Goal: Communication & Community: Participate in discussion

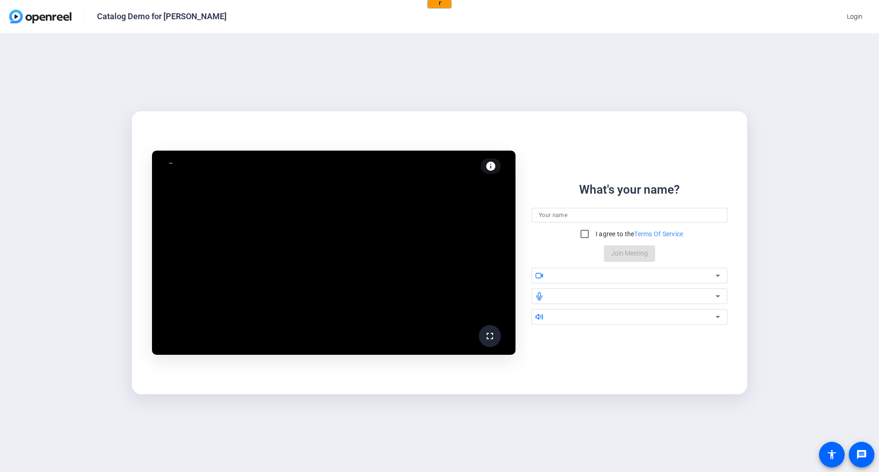
click at [576, 217] on input at bounding box center [629, 215] width 181 height 11
type input "[PERSON_NAME]"
click at [583, 233] on input "I agree to the Terms Of Service" at bounding box center [584, 234] width 18 height 18
checkbox input "true"
click at [665, 276] on div at bounding box center [632, 275] width 165 height 11
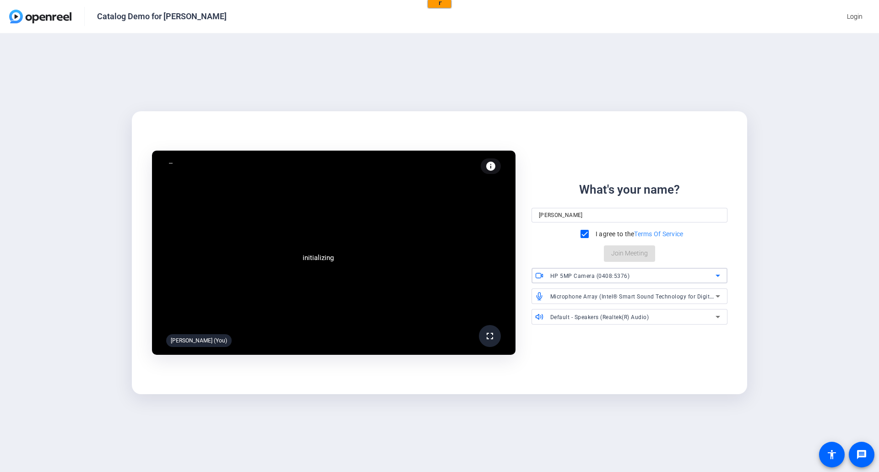
click at [718, 277] on icon at bounding box center [718, 276] width 5 height 2
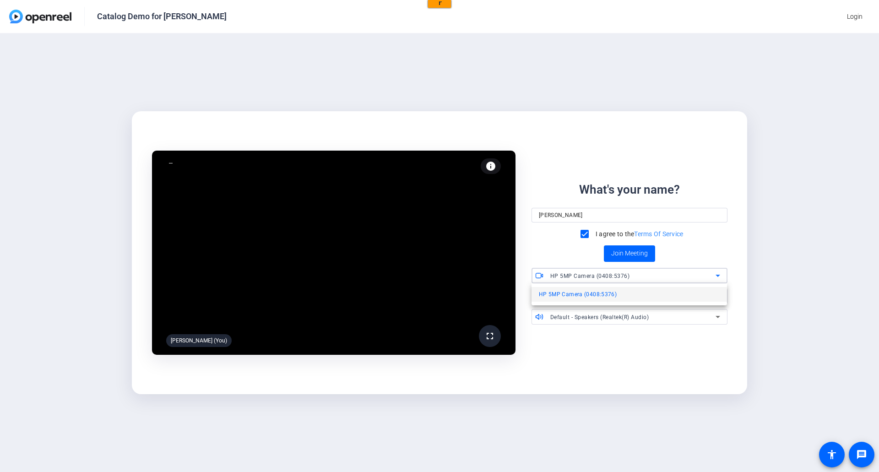
click at [718, 277] on div at bounding box center [439, 236] width 879 height 472
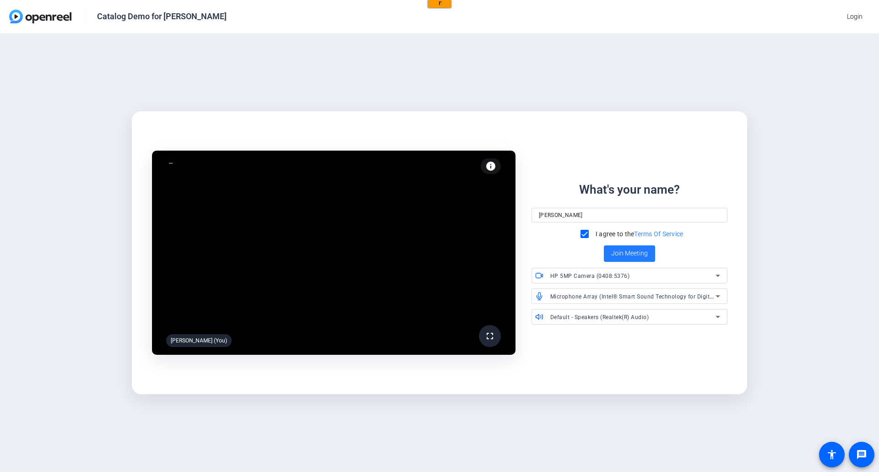
click at [622, 249] on span "Join Meeting" at bounding box center [629, 254] width 37 height 10
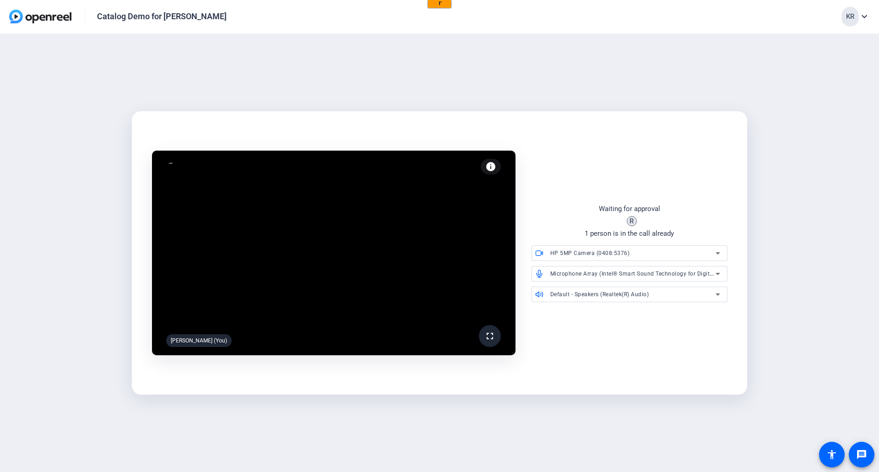
click at [99, 199] on div "fullscreen [PERSON_NAME] (You) info Test your audio and video Waiting for appro…" at bounding box center [439, 253] width 879 height 439
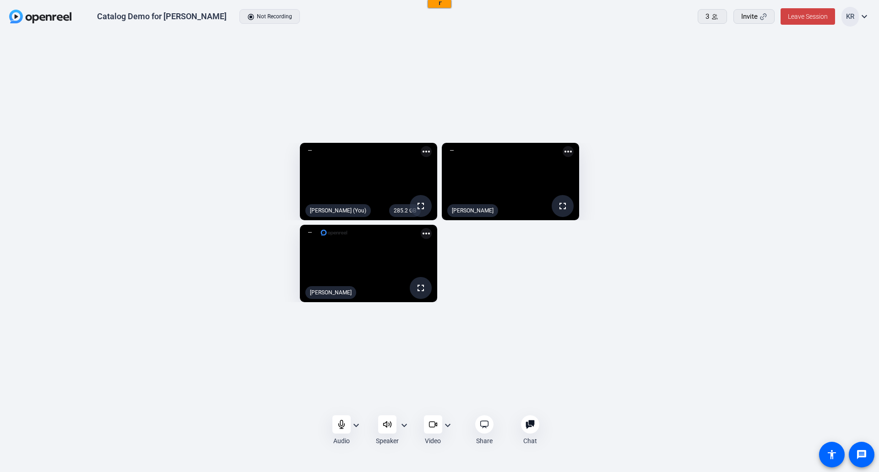
click at [448, 426] on mat-icon "expand_more" at bounding box center [447, 425] width 11 height 11
click at [543, 300] on div at bounding box center [439, 236] width 879 height 472
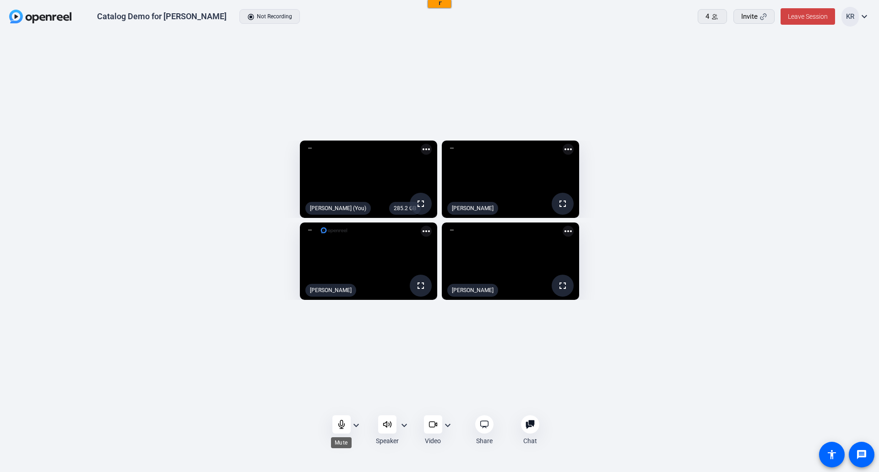
click at [340, 417] on div at bounding box center [341, 424] width 18 height 18
click at [391, 425] on icon at bounding box center [387, 423] width 8 height 5
click at [340, 424] on icon at bounding box center [341, 424] width 8 height 8
click at [865, 15] on mat-icon "expand_more" at bounding box center [864, 16] width 11 height 11
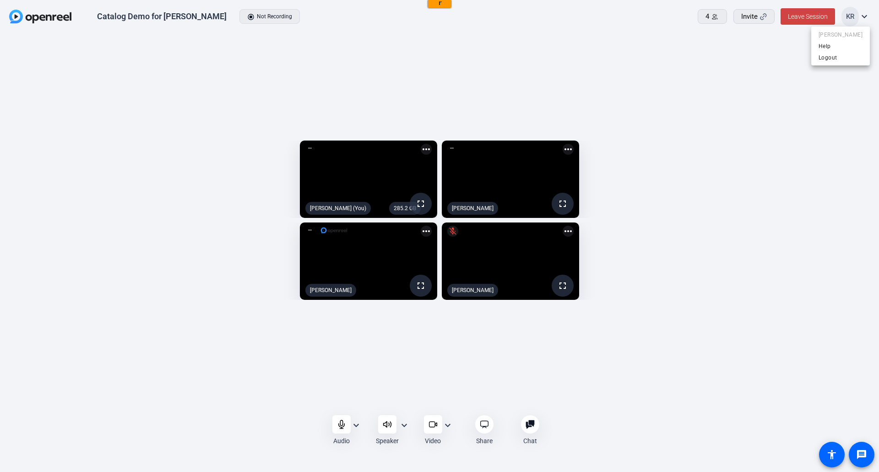
click at [792, 173] on div at bounding box center [439, 236] width 879 height 472
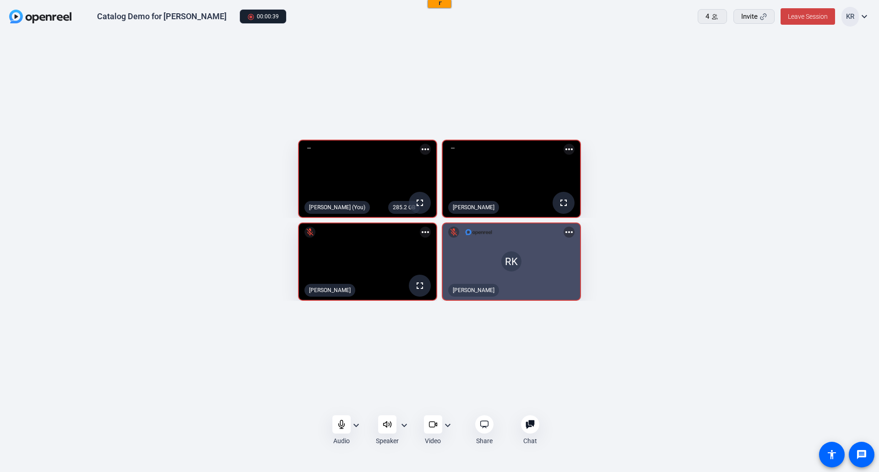
click at [811, 140] on openreel-capture-lite-video-stream "fullscreen [PERSON_NAME]" at bounding box center [653, 179] width 423 height 78
click at [491, 423] on div at bounding box center [484, 424] width 18 height 18
click at [435, 427] on icon at bounding box center [433, 424] width 9 height 9
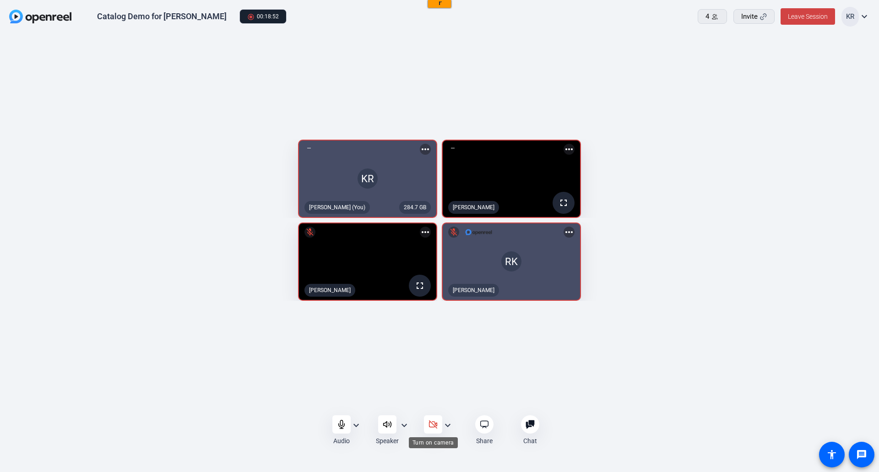
click at [435, 427] on icon at bounding box center [433, 424] width 8 height 8
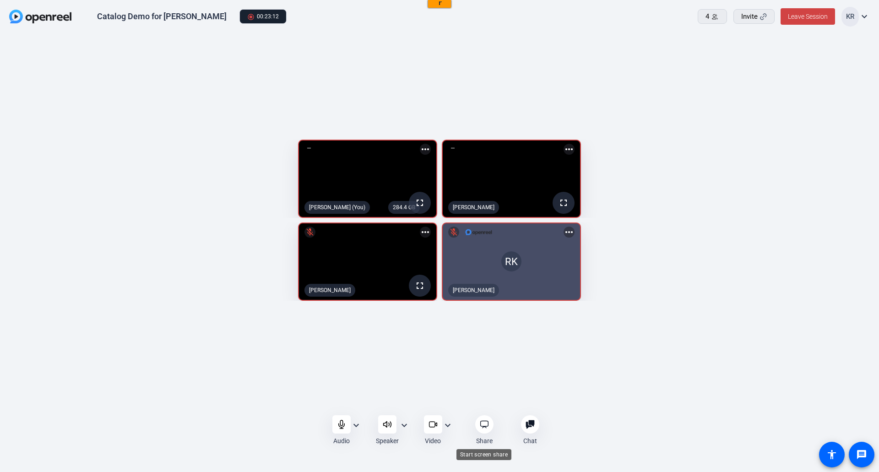
click at [490, 425] on div at bounding box center [484, 424] width 18 height 18
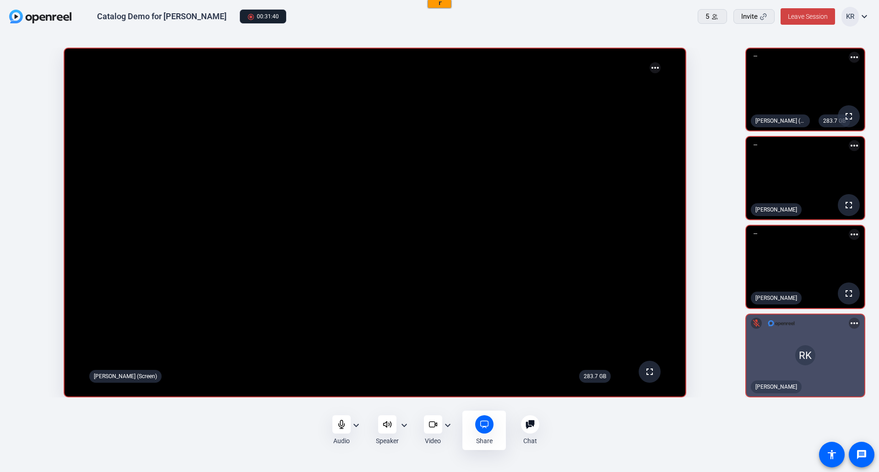
click at [606, 438] on div "Audio expand_more Speaker expand_more Video expand_more Share Chat 0 more_horiz…" at bounding box center [439, 430] width 879 height 38
click at [484, 427] on icon at bounding box center [484, 424] width 8 height 7
click at [571, 428] on div "Audio expand_more Speaker expand_more Video expand_more Share Chat 0 more_horiz…" at bounding box center [439, 430] width 879 height 38
click at [549, 350] on video at bounding box center [375, 223] width 621 height 348
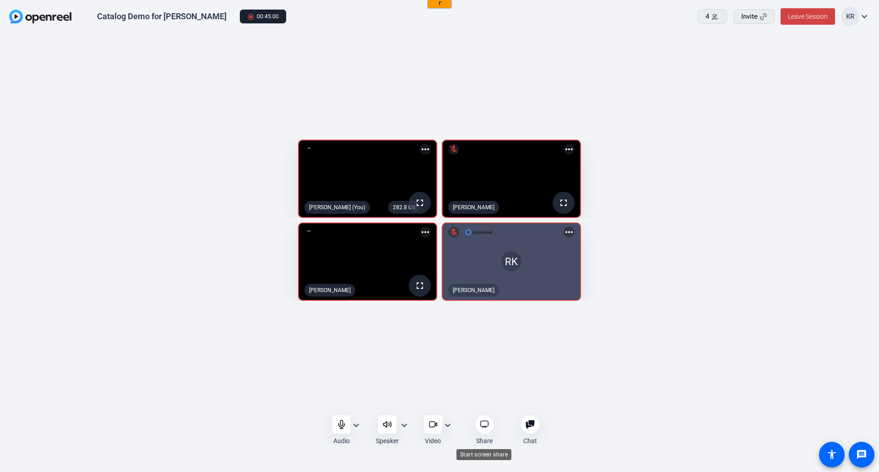
click at [483, 423] on icon at bounding box center [484, 424] width 9 height 9
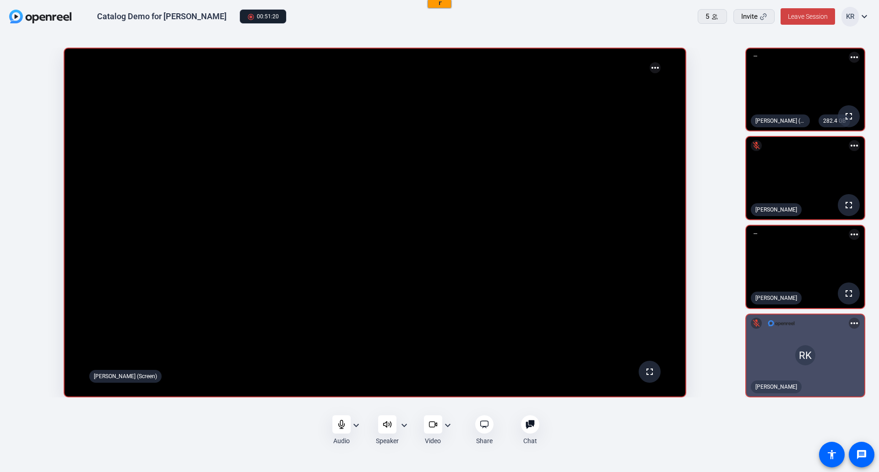
drag, startPoint x: 488, startPoint y: 426, endPoint x: 459, endPoint y: 455, distance: 40.5
click at [459, 455] on div "Catalog Demo for [PERSON_NAME] radio_button_checked 00:51:20 5 Invite Leave Ses…" at bounding box center [439, 236] width 879 height 472
click at [481, 425] on icon at bounding box center [484, 424] width 9 height 9
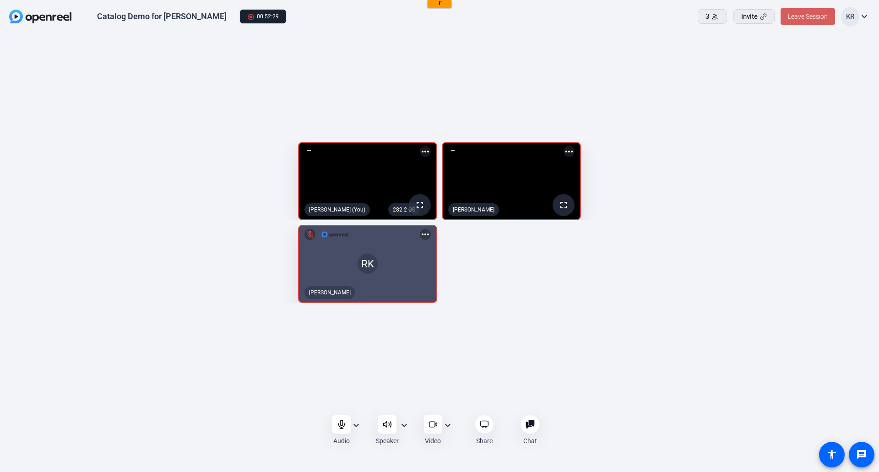
click at [807, 14] on span "Leave Session" at bounding box center [808, 16] width 40 height 7
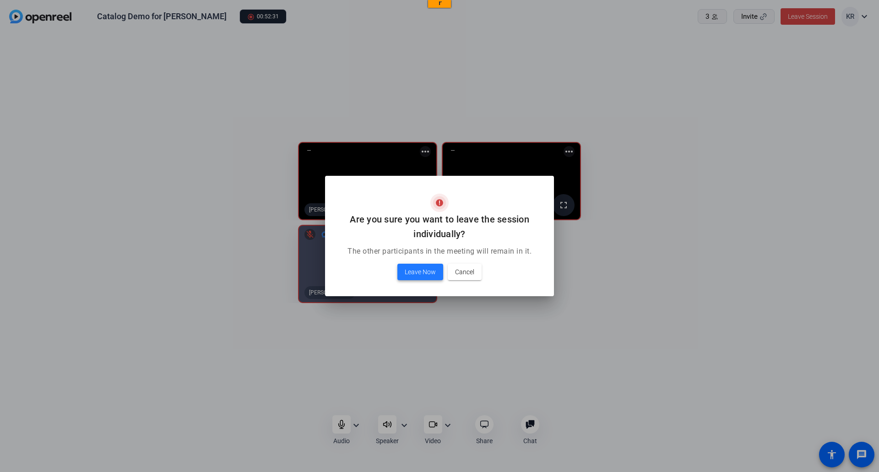
click at [408, 272] on span "Leave Now" at bounding box center [420, 271] width 31 height 11
